Goal: Information Seeking & Learning: Learn about a topic

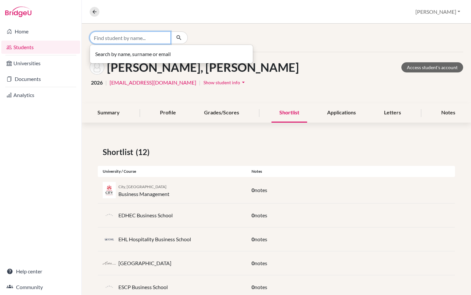
click at [125, 37] on input "Find student by name..." at bounding box center [130, 37] width 81 height 12
click at [111, 38] on input "jospeh" at bounding box center [130, 37] width 81 height 12
type input "joseph"
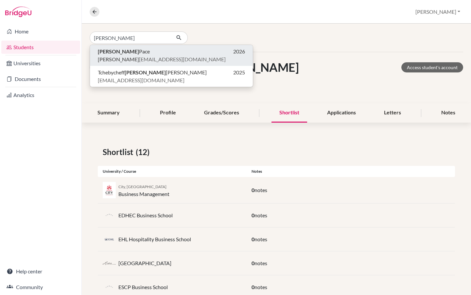
click at [112, 55] on span "joseph p26@asamadagascar.org" at bounding box center [162, 59] width 128 height 8
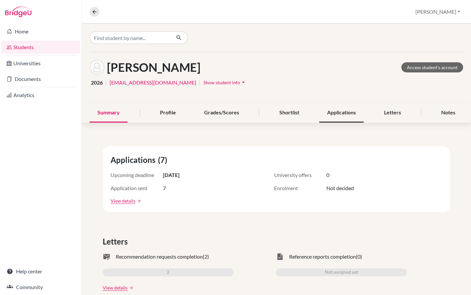
click at [342, 109] on div "Applications" at bounding box center [342, 112] width 45 height 19
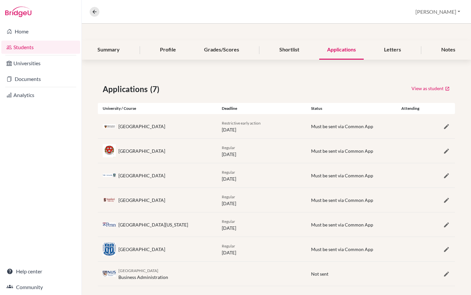
scroll to position [70, 0]
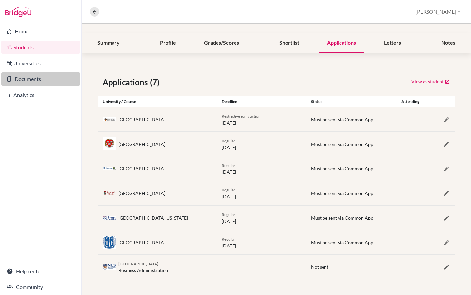
click at [34, 79] on link "Documents" at bounding box center [40, 78] width 79 height 13
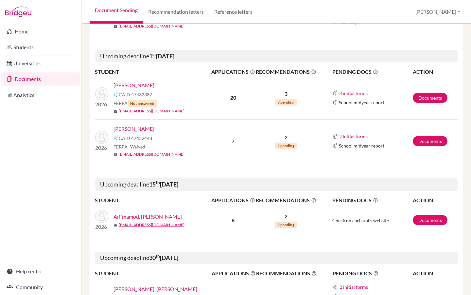
scroll to position [178, 0]
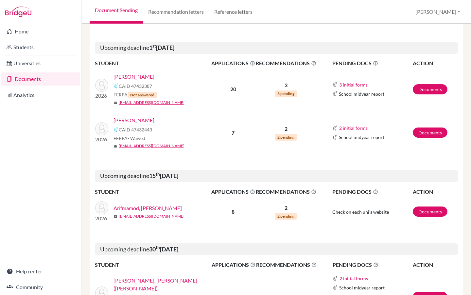
click at [136, 121] on link "[PERSON_NAME]" at bounding box center [134, 120] width 41 height 8
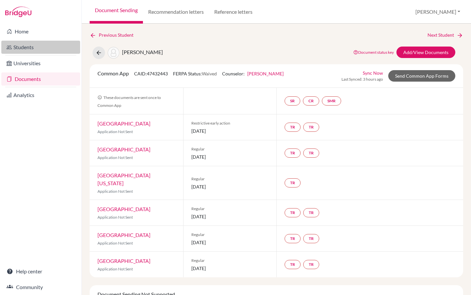
click at [28, 47] on link "Students" at bounding box center [40, 47] width 79 height 13
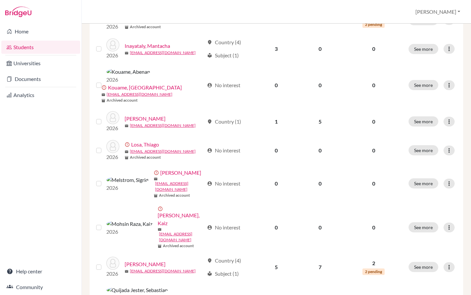
scroll to position [414, 0]
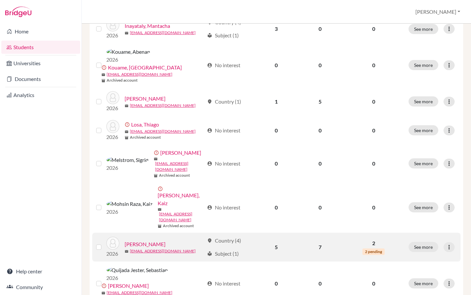
click at [145, 240] on link "[PERSON_NAME]" at bounding box center [145, 244] width 41 height 8
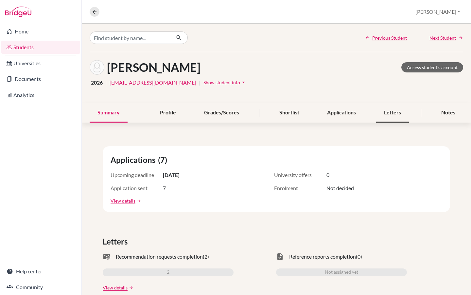
click at [401, 111] on div "Letters" at bounding box center [393, 112] width 33 height 19
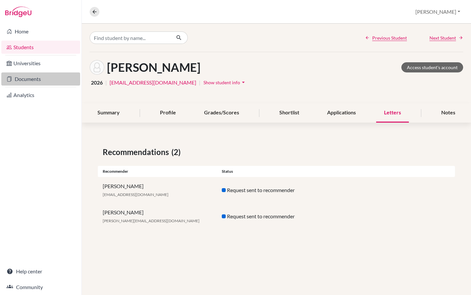
click at [30, 77] on link "Documents" at bounding box center [40, 78] width 79 height 13
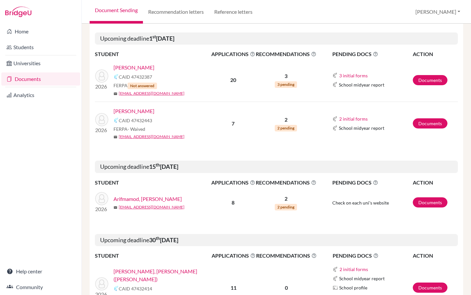
scroll to position [190, 0]
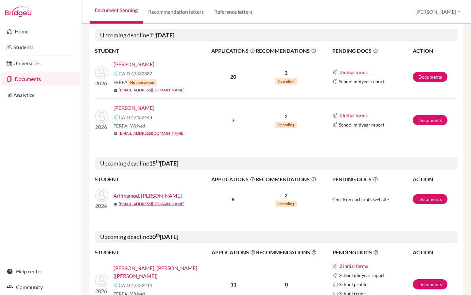
click at [138, 106] on link "[PERSON_NAME]" at bounding box center [134, 108] width 41 height 8
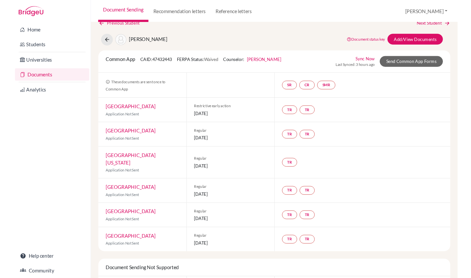
scroll to position [11, 0]
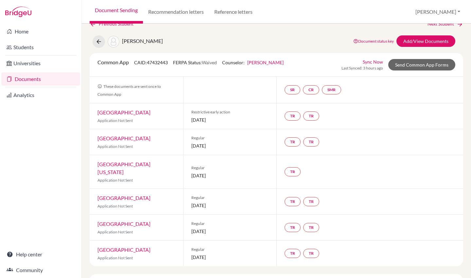
click at [107, 110] on link "Princeton University" at bounding box center [124, 112] width 53 height 6
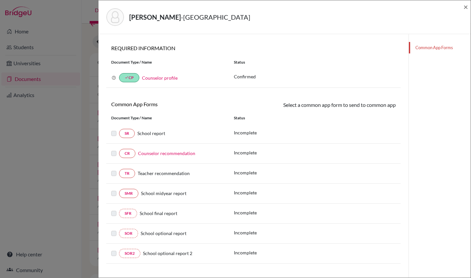
scroll to position [43, 0]
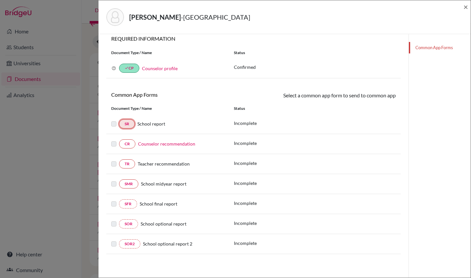
click at [128, 124] on link "SR" at bounding box center [127, 123] width 16 height 9
click at [466, 7] on span "×" at bounding box center [466, 6] width 5 height 9
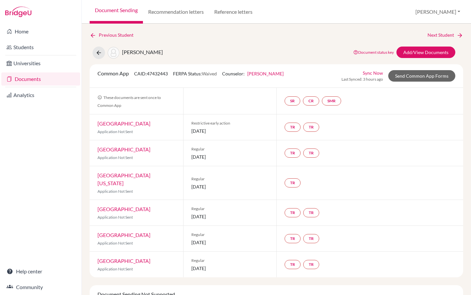
click at [37, 78] on link "Documents" at bounding box center [40, 78] width 79 height 13
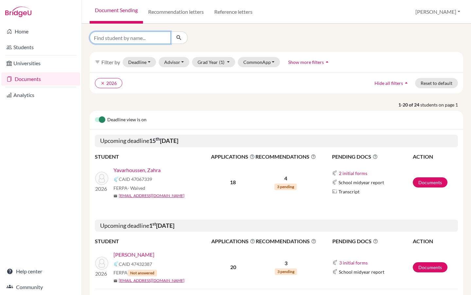
click at [133, 39] on input "Find student by name..." at bounding box center [130, 37] width 81 height 12
type input "[GEOGRAPHIC_DATA]"
click button "submit" at bounding box center [179, 37] width 17 height 12
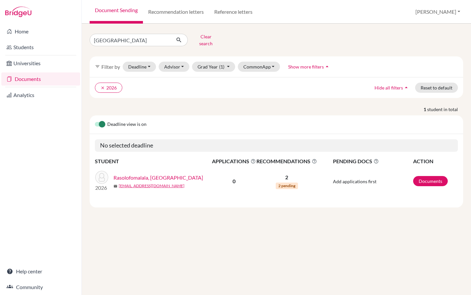
click at [138, 174] on link "Rasolofomalala, [GEOGRAPHIC_DATA]" at bounding box center [159, 178] width 90 height 8
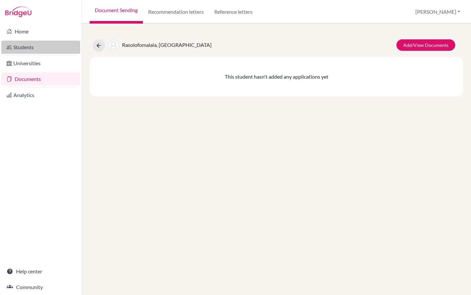
click at [31, 48] on link "Students" at bounding box center [40, 47] width 79 height 13
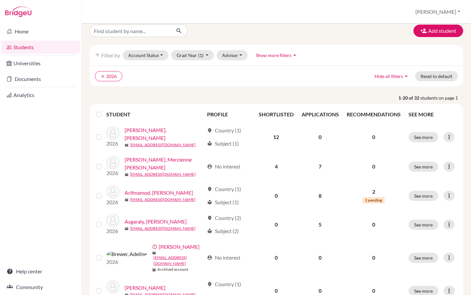
scroll to position [8, 0]
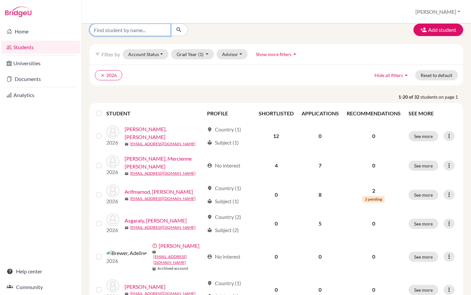
click at [139, 30] on input "Find student by name..." at bounding box center [130, 30] width 81 height 12
type input "[GEOGRAPHIC_DATA]"
click button "submit" at bounding box center [179, 30] width 17 height 12
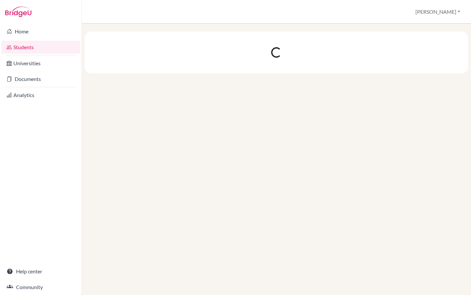
scroll to position [0, 0]
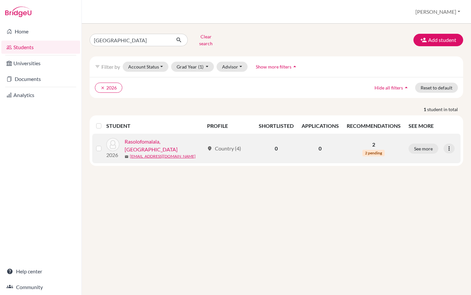
click at [151, 139] on link "Rasolofomalala, Milano" at bounding box center [165, 146] width 80 height 16
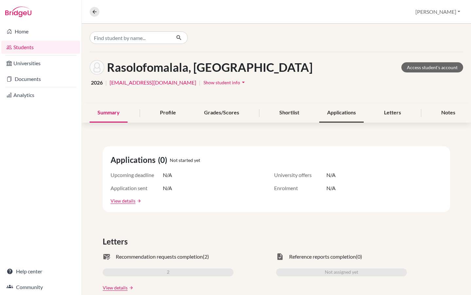
click at [330, 113] on div "Applications" at bounding box center [342, 112] width 45 height 19
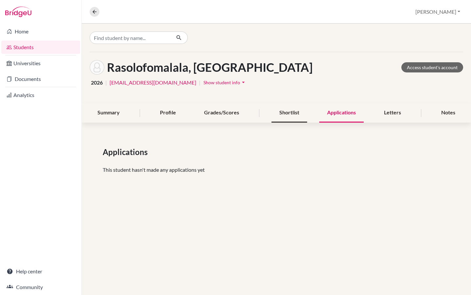
click at [293, 114] on div "Shortlist" at bounding box center [290, 112] width 36 height 19
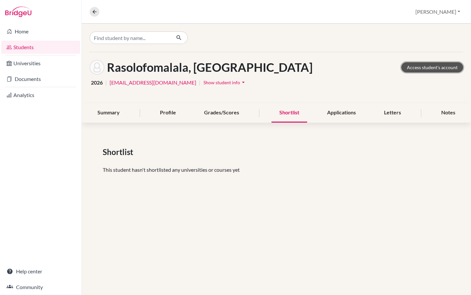
click at [426, 66] on link "Access student's account" at bounding box center [433, 67] width 62 height 10
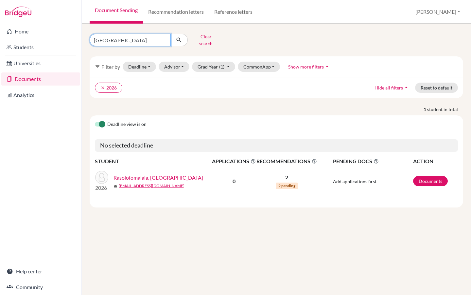
drag, startPoint x: 116, startPoint y: 36, endPoint x: 83, endPoint y: 37, distance: 33.1
click at [83, 37] on div "milano Clear search filter_list Filter by Deadline - Select a date range Or dou…" at bounding box center [277, 159] width 390 height 271
type input "zahra"
click at [180, 37] on icon "submit" at bounding box center [179, 40] width 7 height 7
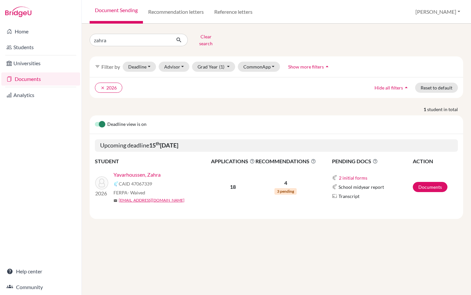
click at [142, 171] on link "Yavarhoussen, Zahra" at bounding box center [137, 175] width 47 height 8
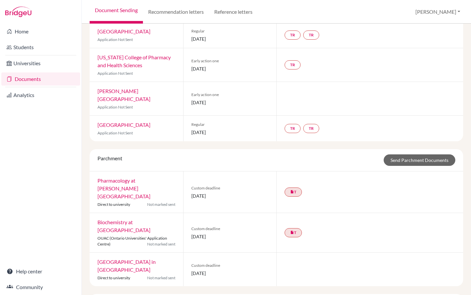
scroll to position [231, 0]
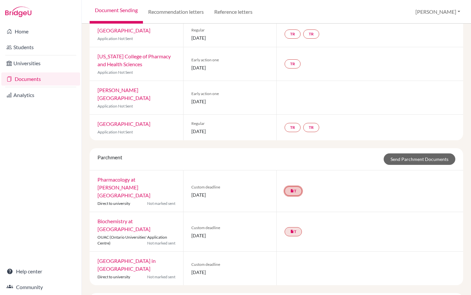
click at [294, 189] on icon "insert_drive_file" at bounding box center [292, 191] width 4 height 4
click at [261, 191] on span "[DATE]" at bounding box center [231, 194] width 78 height 7
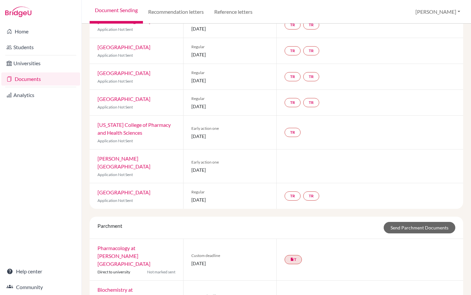
scroll to position [167, 0]
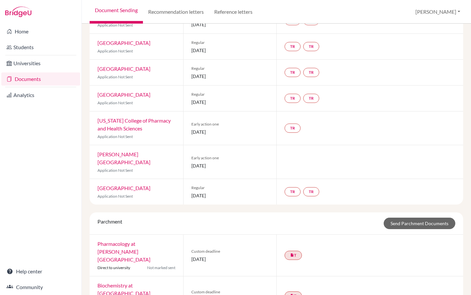
click at [121, 151] on link "Minerva University" at bounding box center [124, 158] width 53 height 14
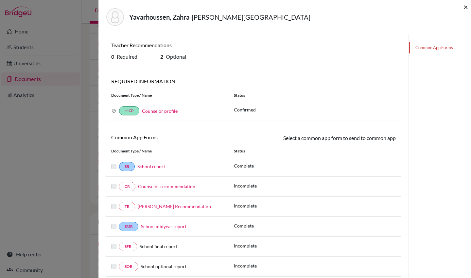
click at [465, 6] on span "×" at bounding box center [466, 6] width 5 height 9
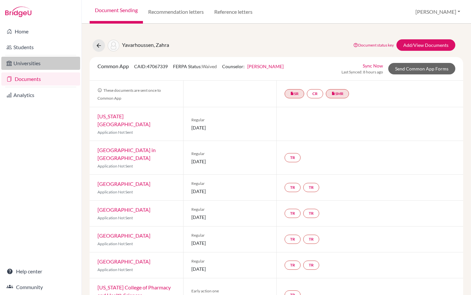
click at [36, 64] on link "Universities" at bounding box center [40, 63] width 79 height 13
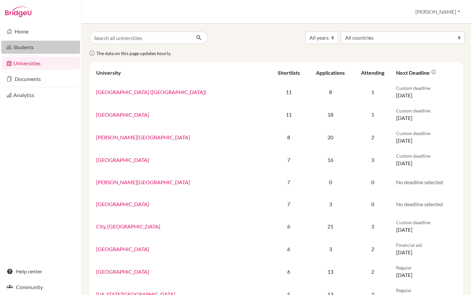
click at [27, 47] on link "Students" at bounding box center [40, 47] width 79 height 13
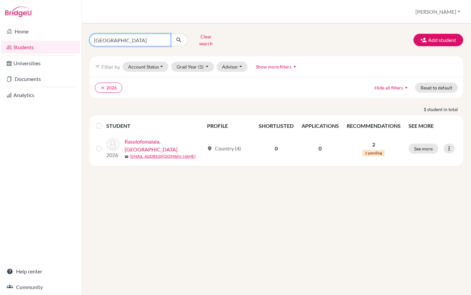
drag, startPoint x: 122, startPoint y: 37, endPoint x: 77, endPoint y: 41, distance: 45.7
click at [77, 41] on div "Home Students Universities Documents Analytics Help center Community Students o…" at bounding box center [235, 147] width 471 height 295
click at [88, 37] on div "[GEOGRAPHIC_DATA] Clear search" at bounding box center [149, 39] width 128 height 17
drag, startPoint x: 110, startPoint y: 38, endPoint x: 92, endPoint y: 38, distance: 18.7
click at [92, 38] on input "[GEOGRAPHIC_DATA]" at bounding box center [130, 40] width 81 height 12
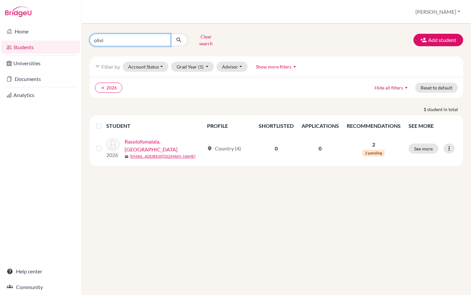
type input "[PERSON_NAME]"
click button "submit" at bounding box center [179, 40] width 17 height 12
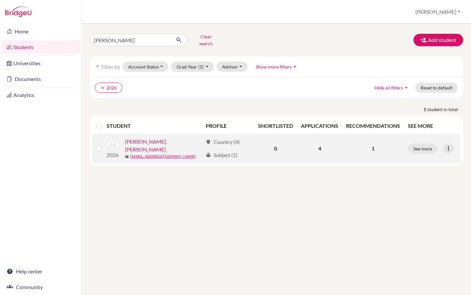
click at [153, 141] on link "[PERSON_NAME], [PERSON_NAME]" at bounding box center [164, 146] width 78 height 16
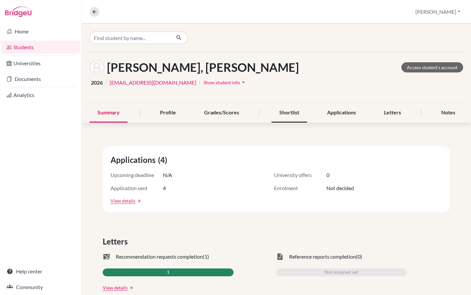
click at [285, 112] on div "Shortlist" at bounding box center [290, 112] width 36 height 19
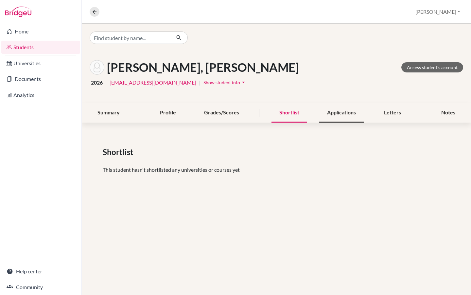
click at [353, 108] on div "Applications" at bounding box center [342, 112] width 45 height 19
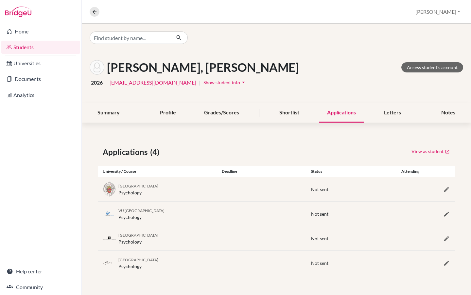
click at [129, 217] on div "VU Amsterdam Psychology" at bounding box center [142, 214] width 46 height 14
click at [160, 245] on div "[GEOGRAPHIC_DATA] Psychology Not sent" at bounding box center [277, 238] width 358 height 24
click at [157, 217] on div "VU Amsterdam Psychology" at bounding box center [157, 214] width 119 height 14
click at [135, 187] on span "[GEOGRAPHIC_DATA]" at bounding box center [139, 185] width 40 height 5
drag, startPoint x: 178, startPoint y: 187, endPoint x: 120, endPoint y: 186, distance: 58.9
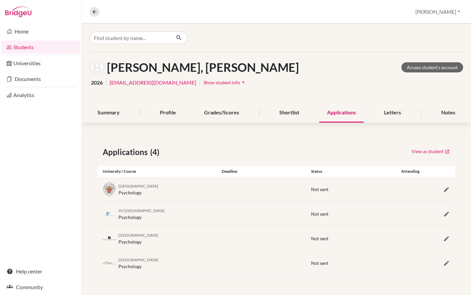
click at [120, 186] on div "[GEOGRAPHIC_DATA] Psychology" at bounding box center [157, 189] width 119 height 14
copy span "[GEOGRAPHIC_DATA]"
